Goal: Task Accomplishment & Management: Complete application form

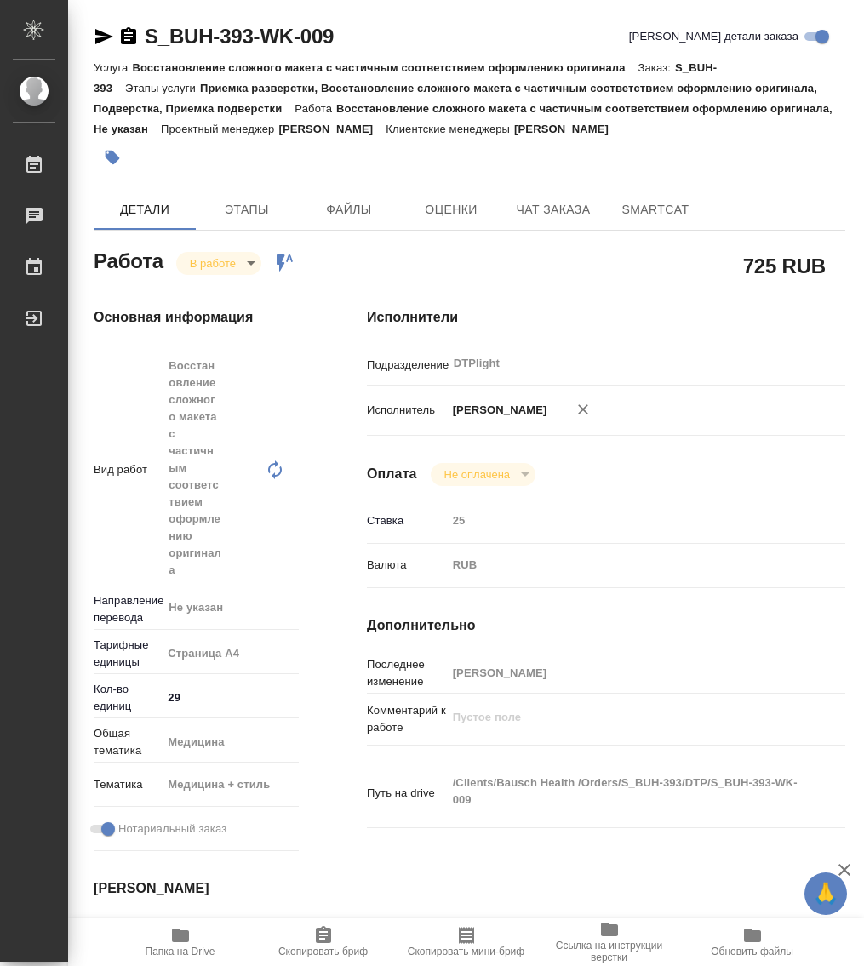
scroll to position [213, 0]
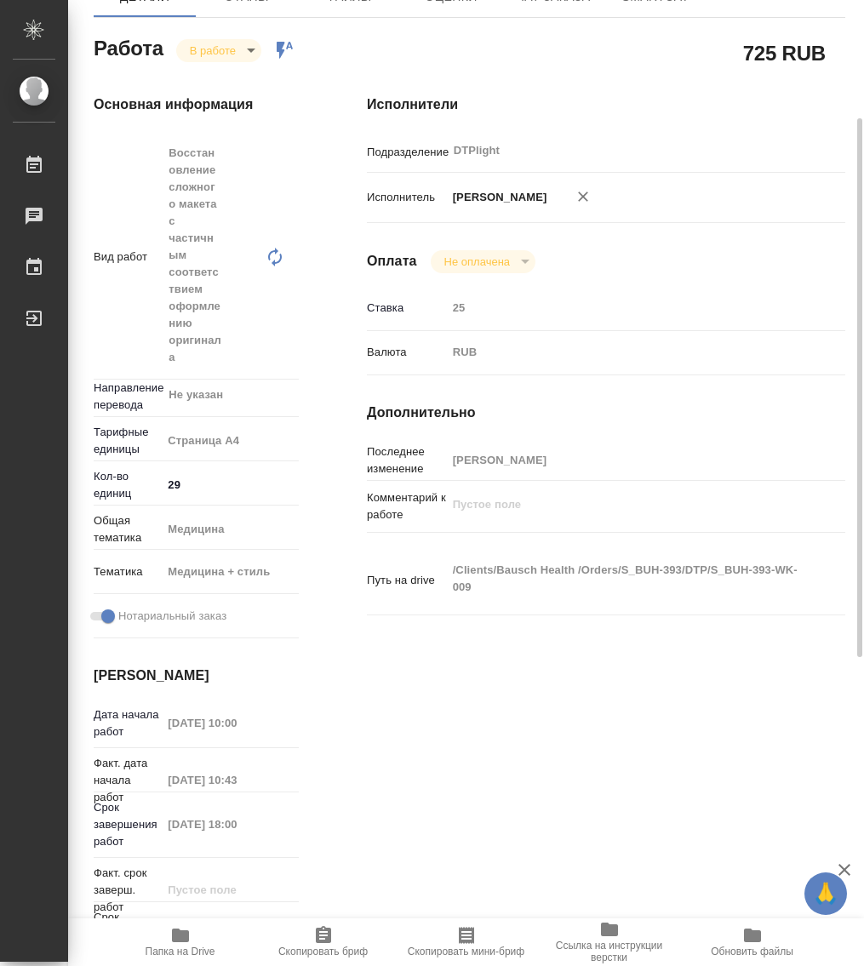
click at [222, 54] on body "🙏 .cls-1 fill:#fff; AWATERA Работы 0 Чаты График Выйти S_BUH-393-WK-009 Кратко …" at bounding box center [432, 483] width 864 height 966
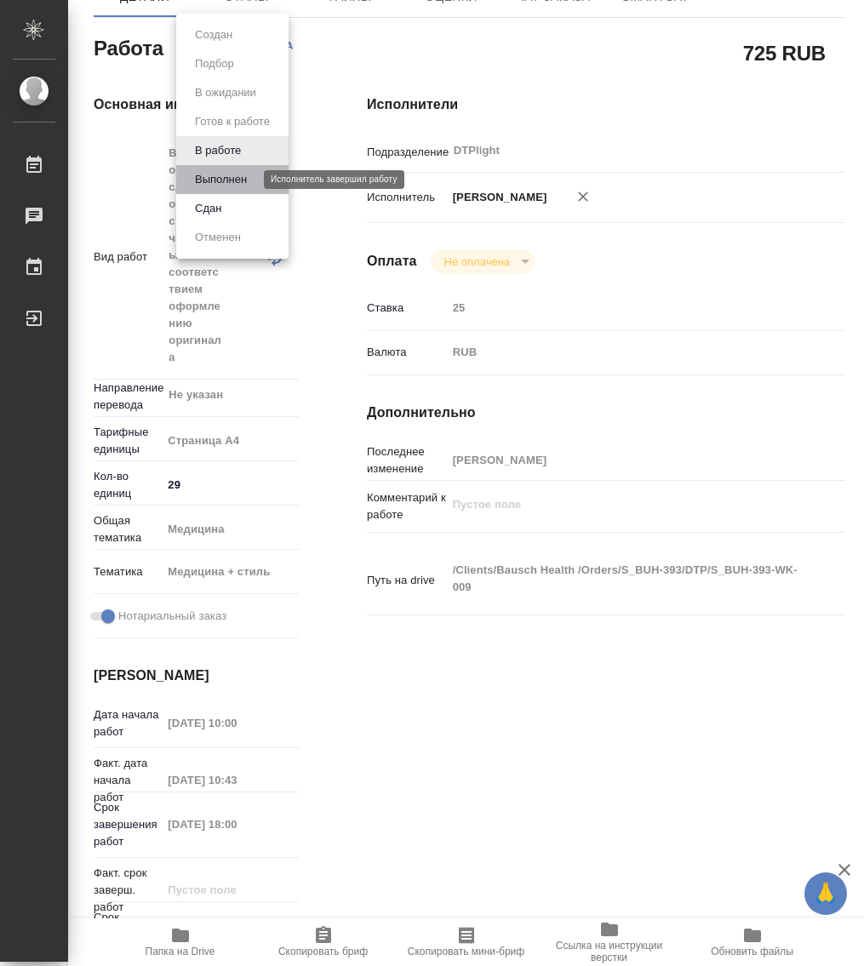
click at [228, 179] on button "Выполнен" at bounding box center [221, 179] width 62 height 19
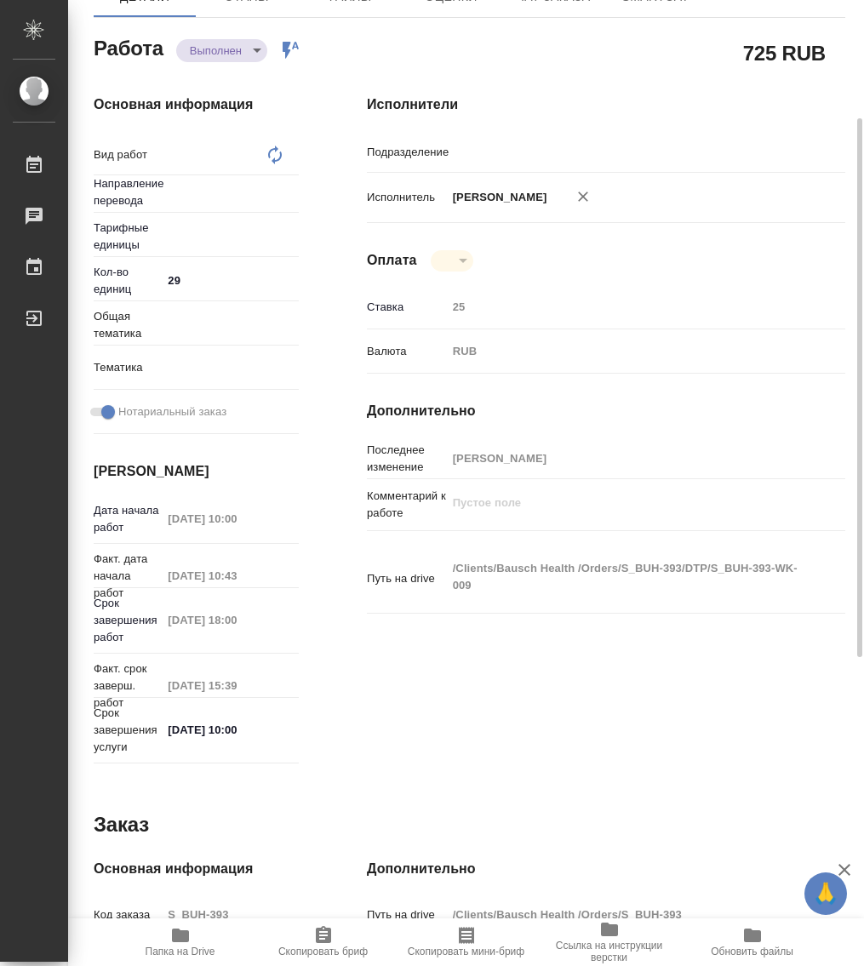
type textarea "x"
type input "DTPlight"
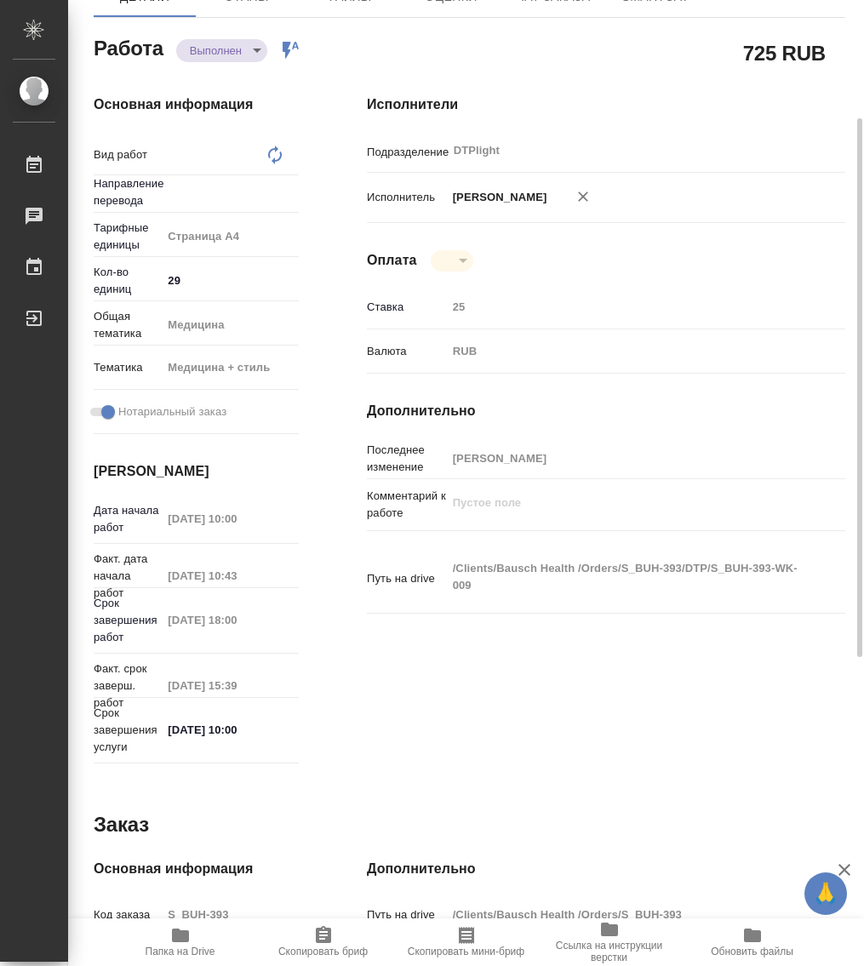
type textarea "Восстановление сложного макета с частичным соответствием оформлению оригинала"
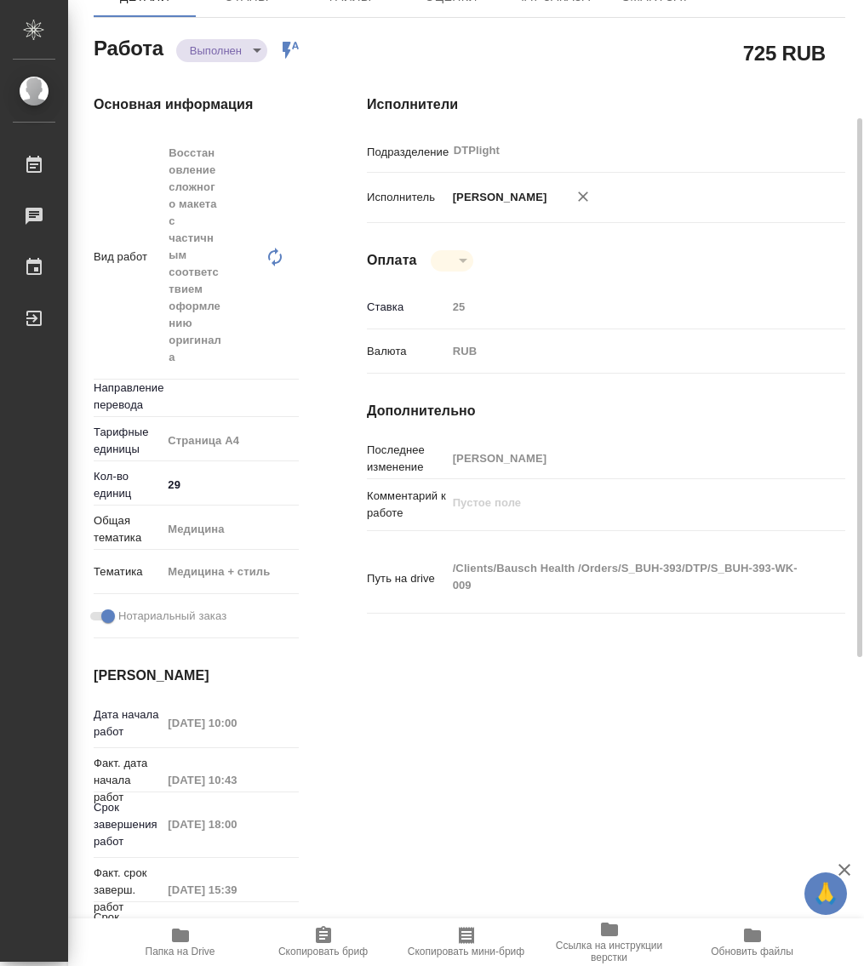
type textarea "x"
type input "Не указан"
type textarea "x"
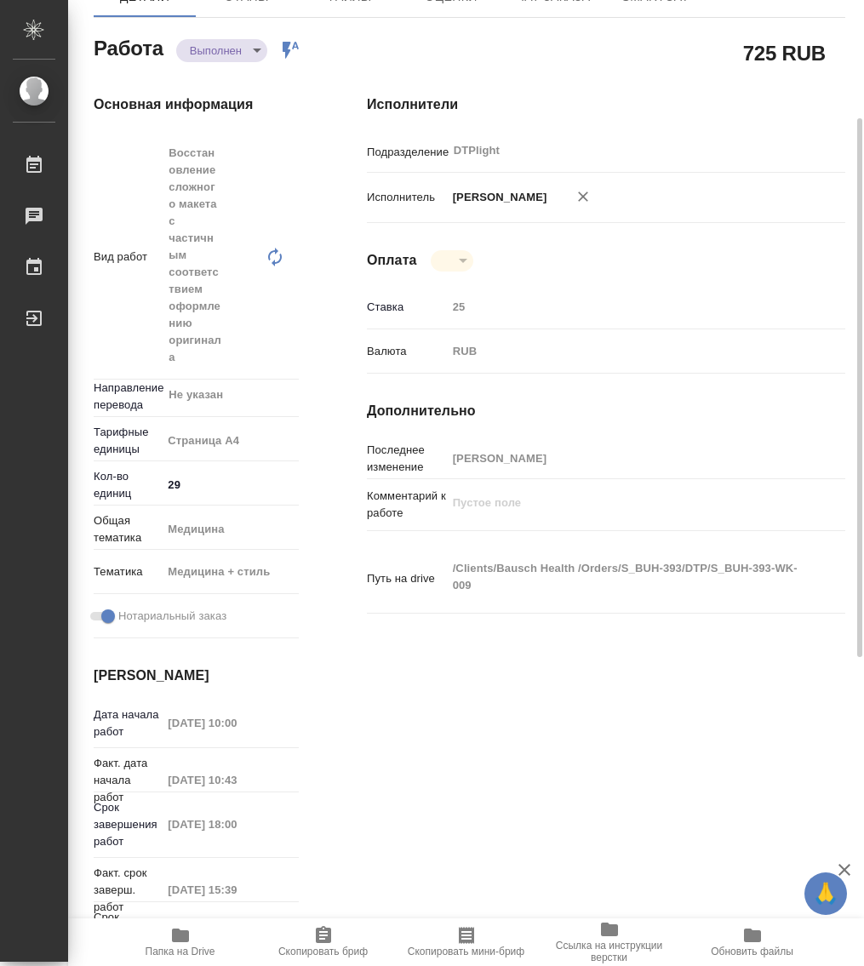
type textarea "x"
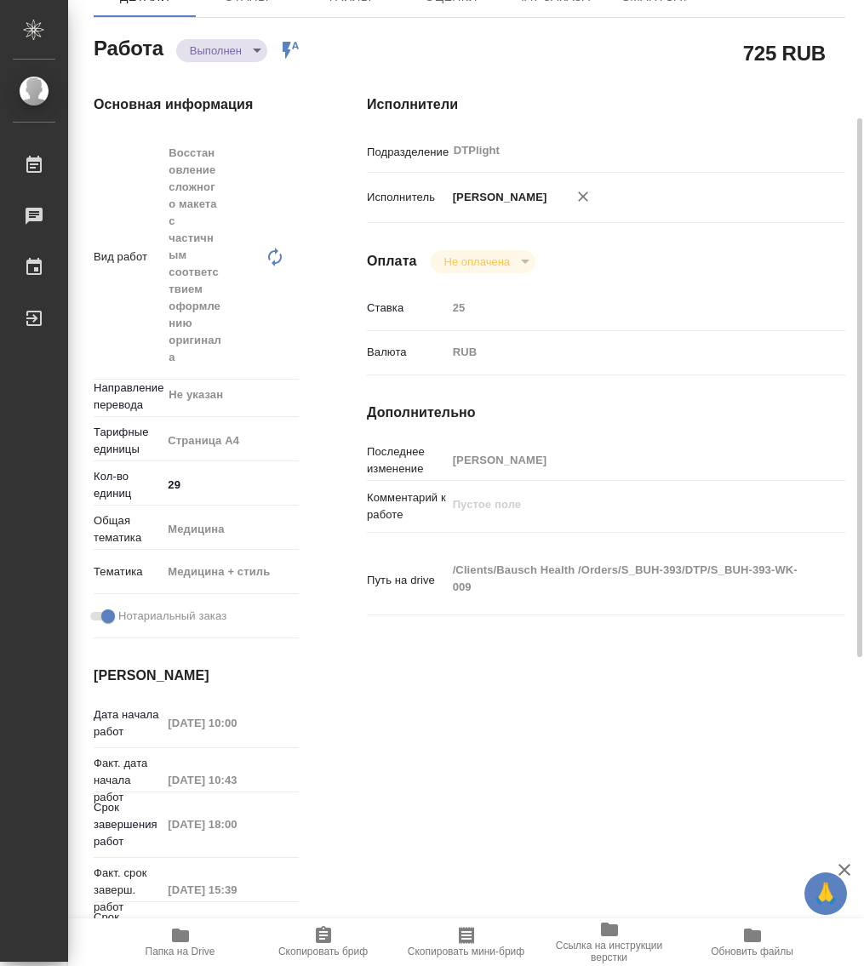
type textarea "x"
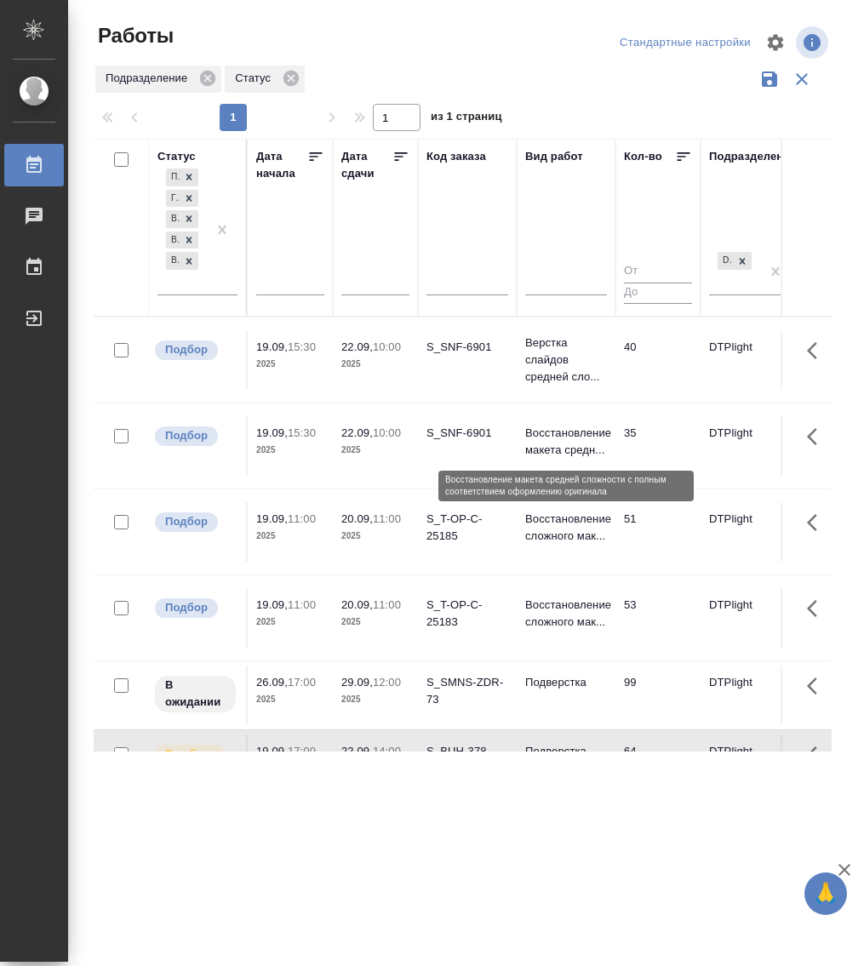
click at [553, 432] on p "Восстановление макета средн..." at bounding box center [566, 442] width 82 height 34
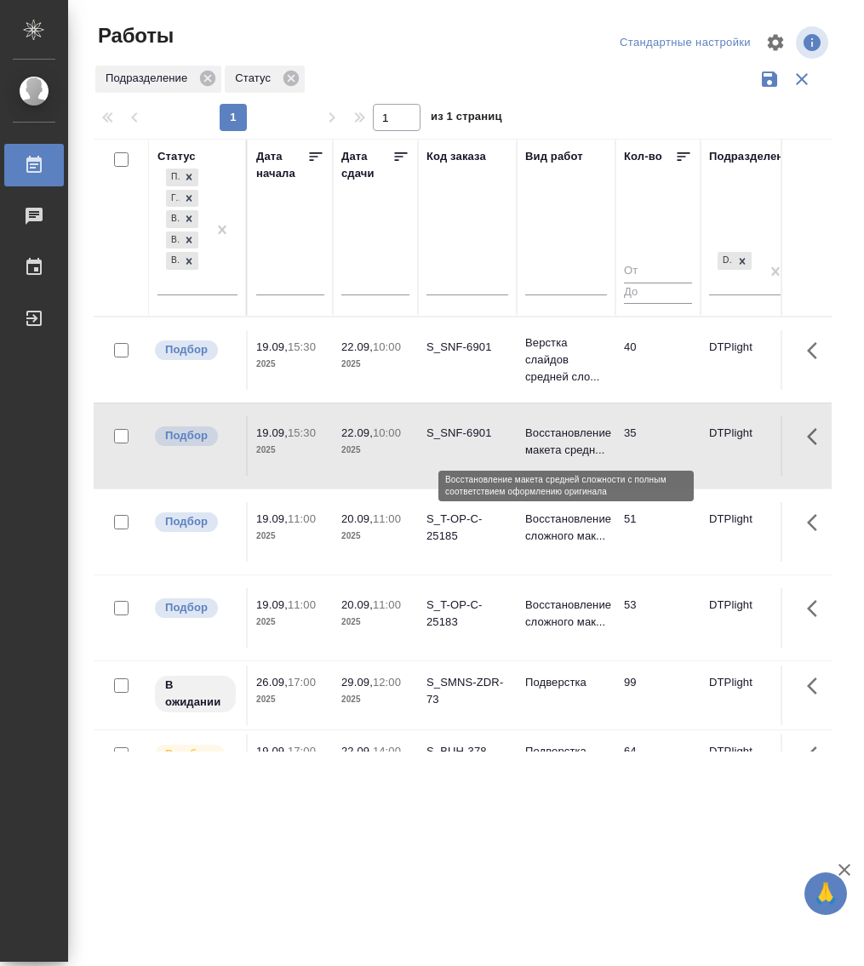
click at [553, 432] on p "Восстановление макета средн..." at bounding box center [566, 442] width 82 height 34
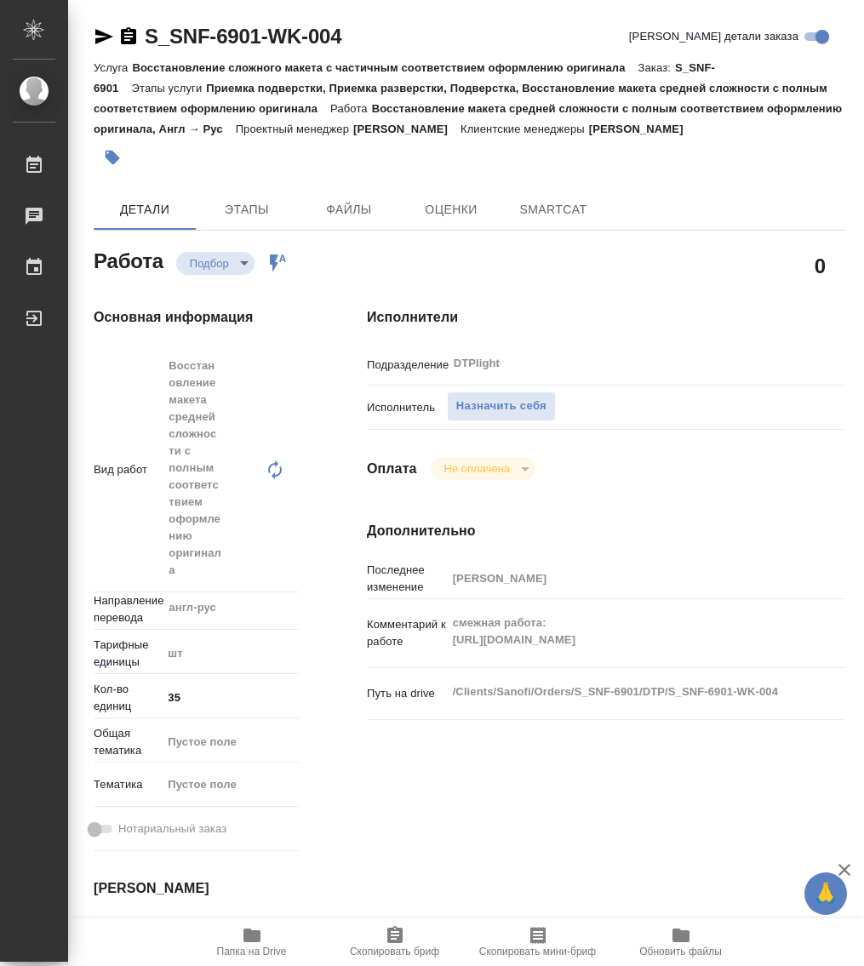
type textarea "x"
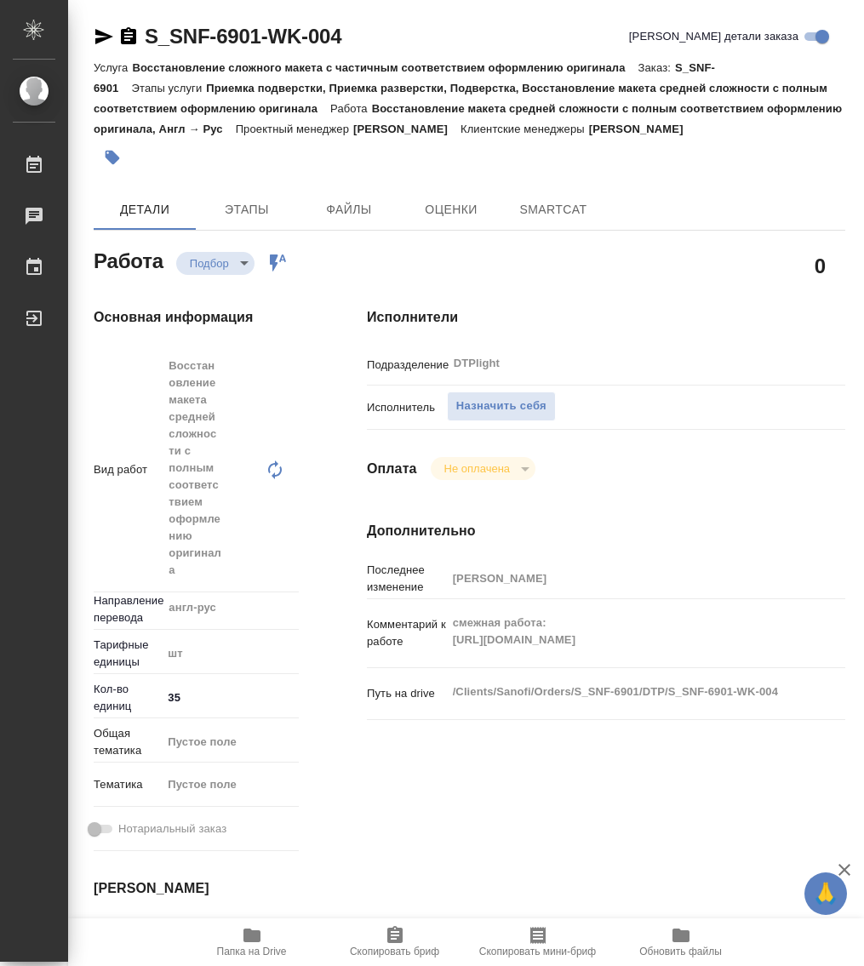
type textarea "x"
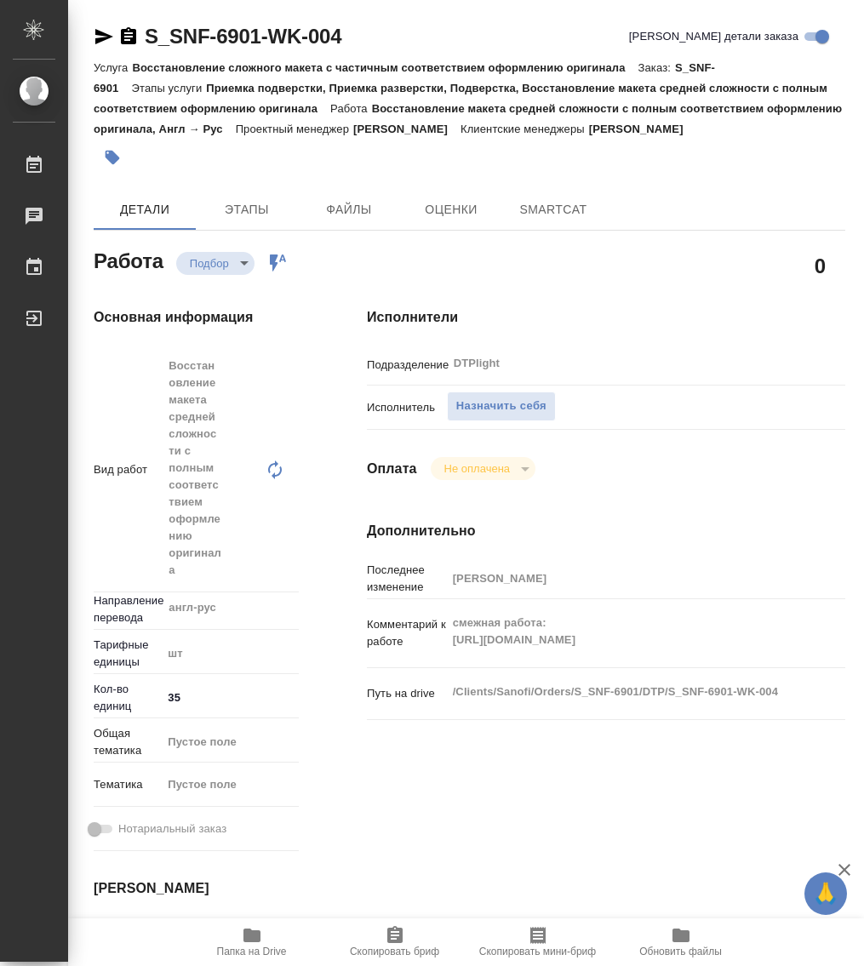
type textarea "x"
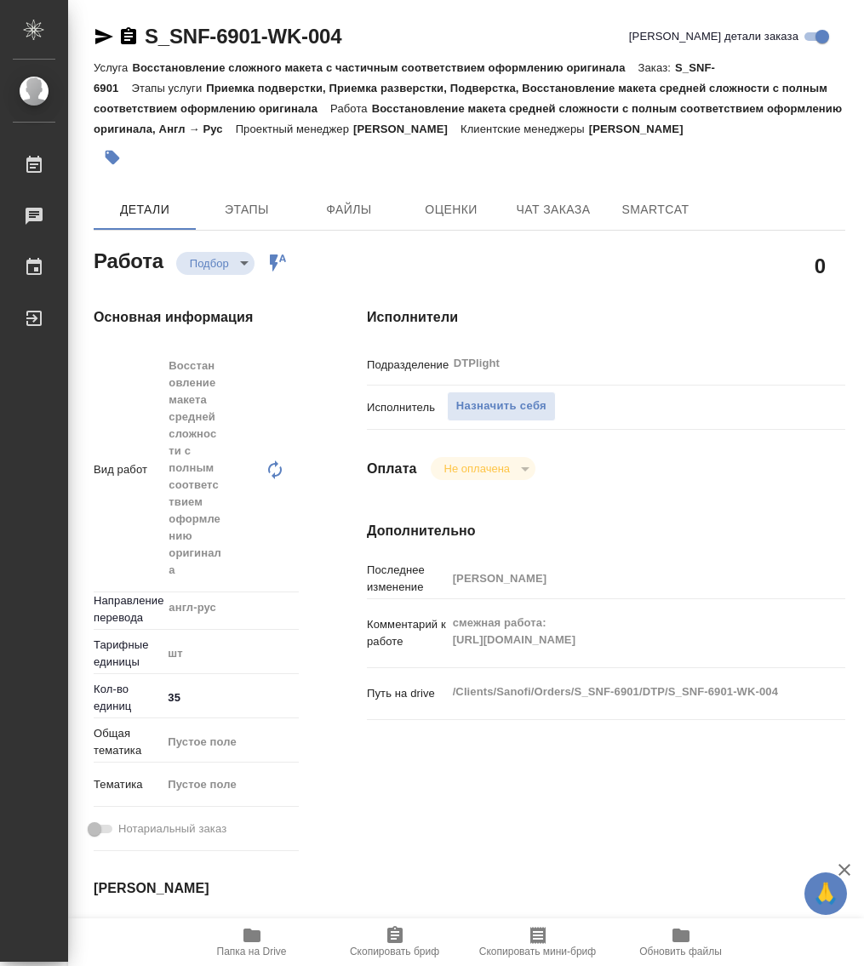
type textarea "x"
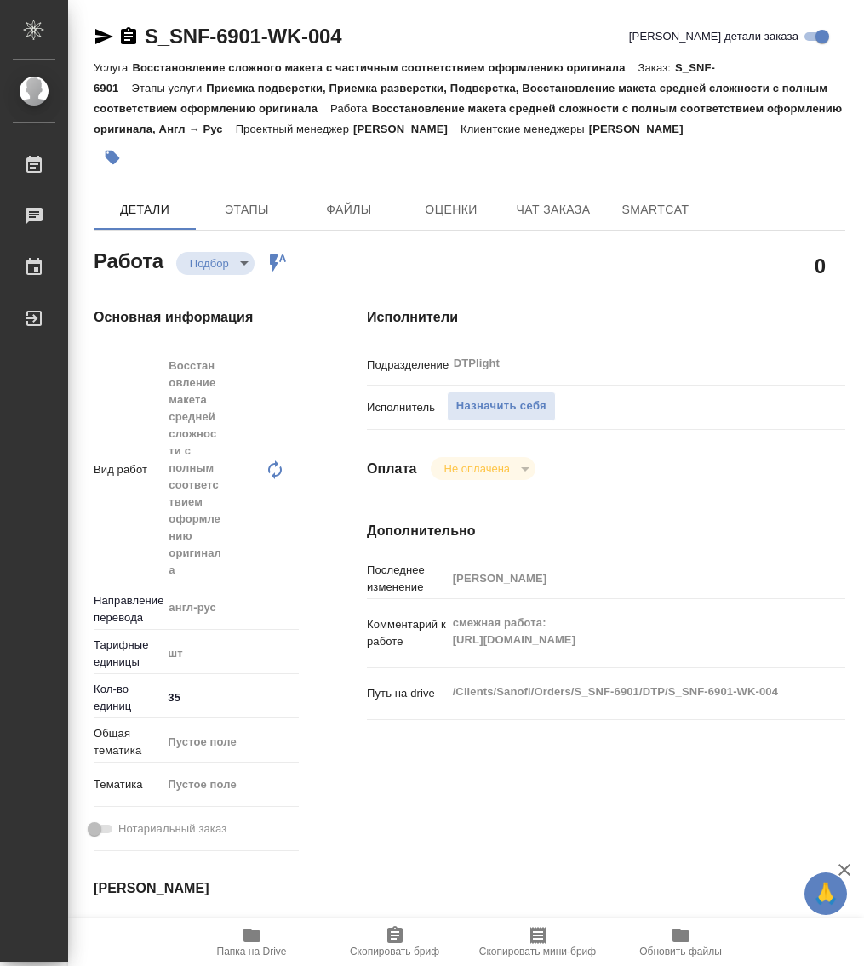
type textarea "x"
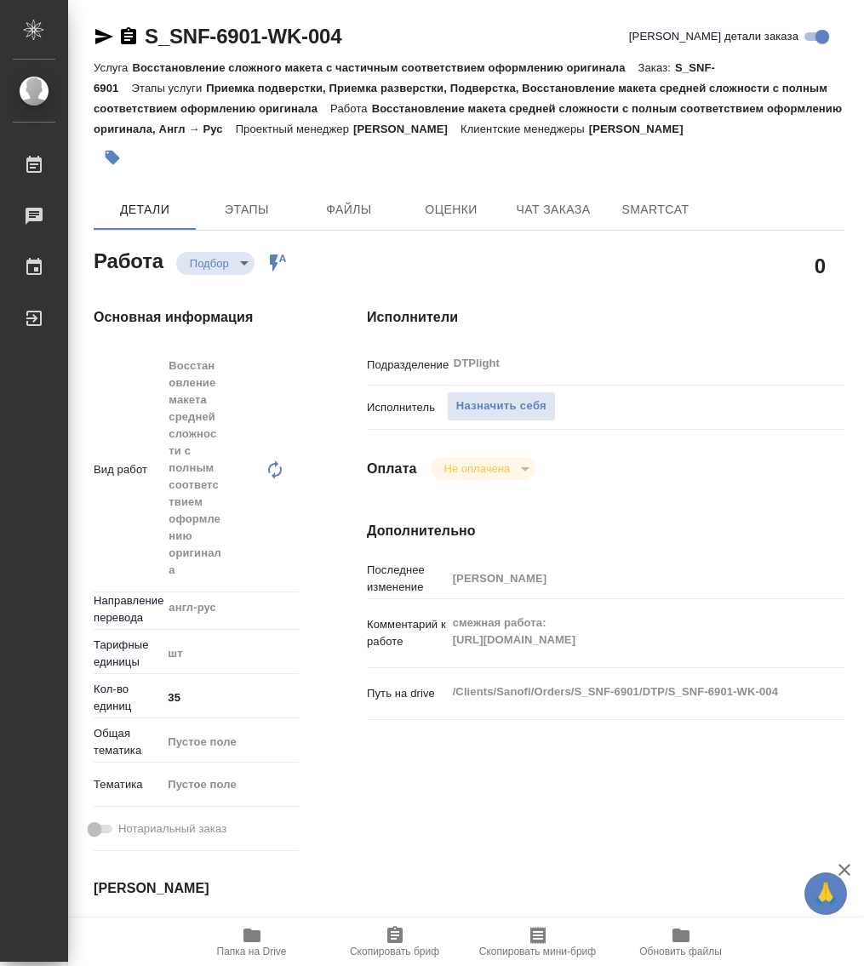
type textarea "x"
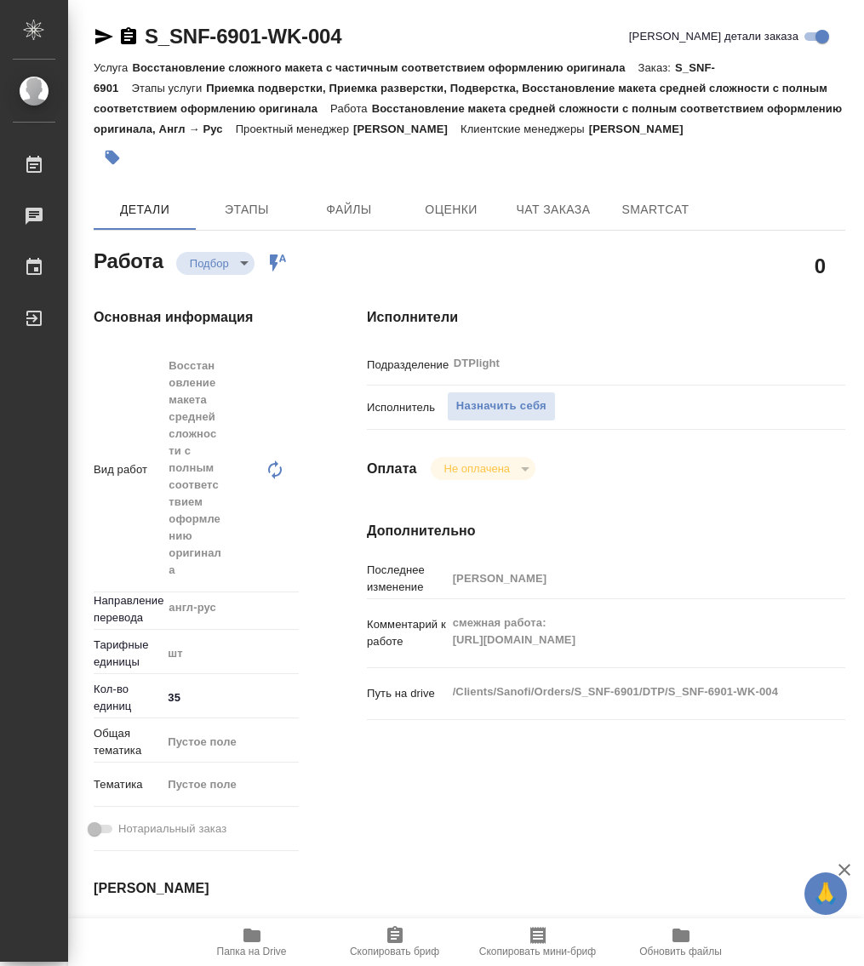
type textarea "x"
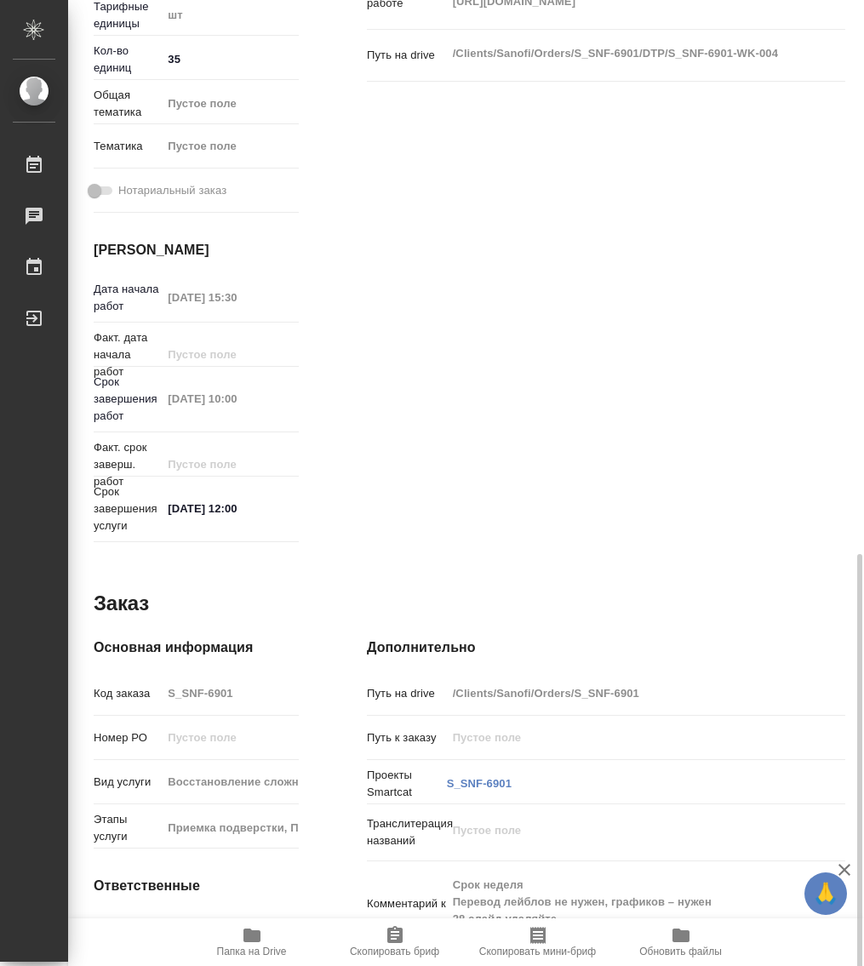
scroll to position [765, 0]
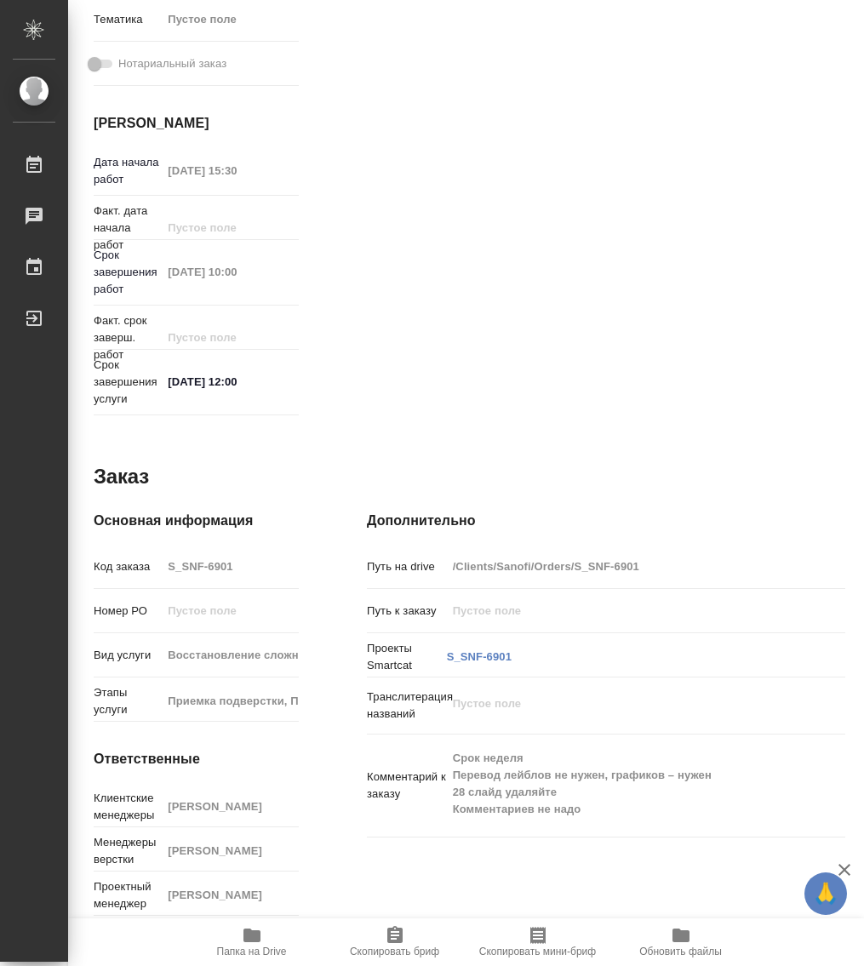
type textarea "x"
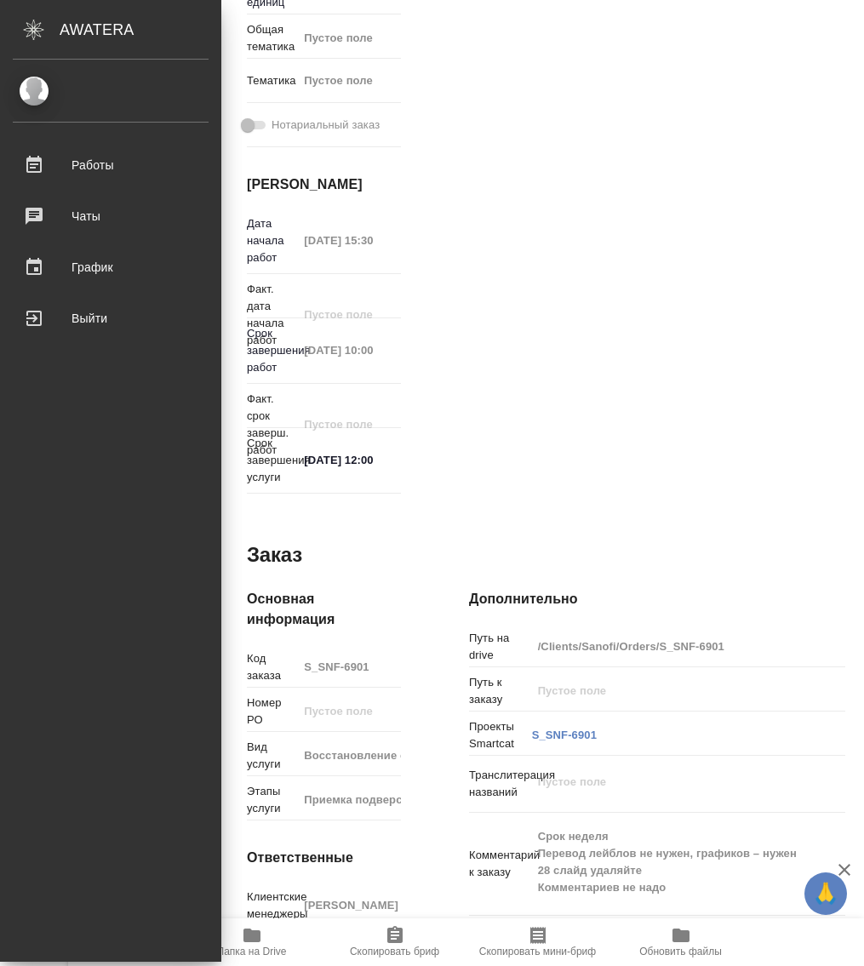
type textarea "x"
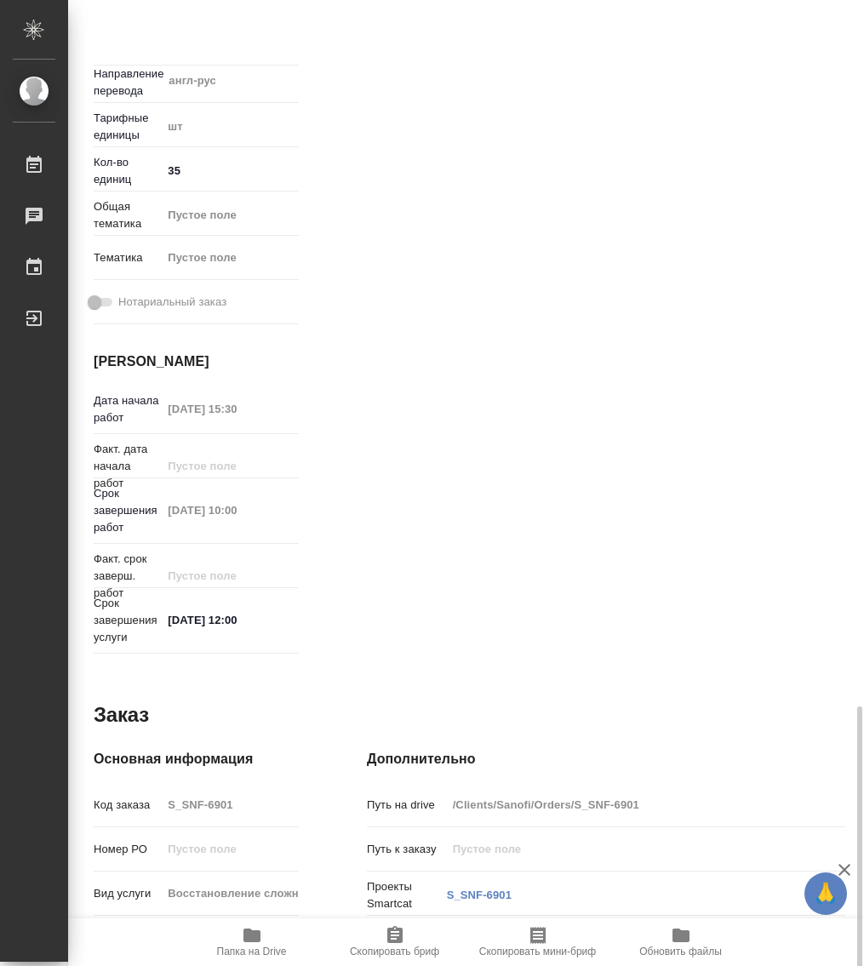
scroll to position [1004, 0]
